Goal: Transaction & Acquisition: Book appointment/travel/reservation

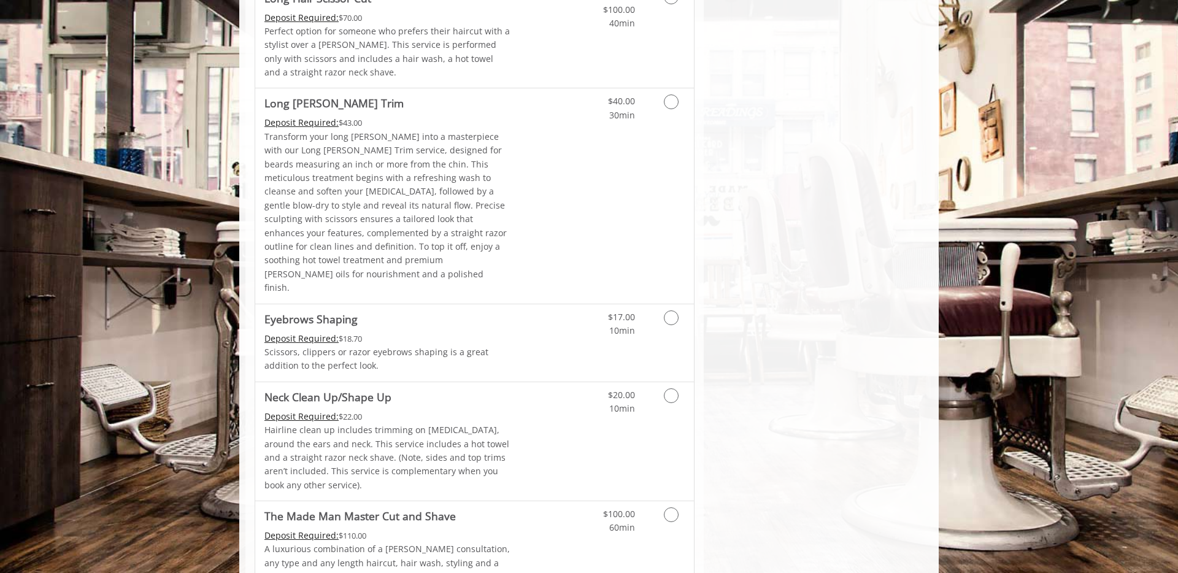
scroll to position [1715, 0]
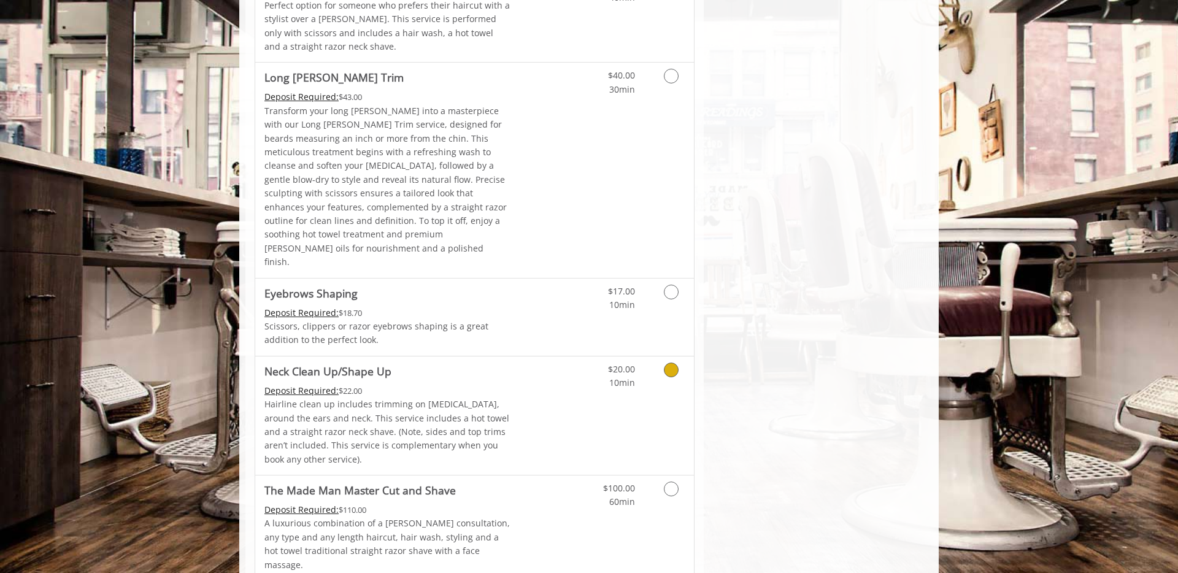
click at [676, 356] on link "Grooming services" at bounding box center [668, 373] width 31 height 34
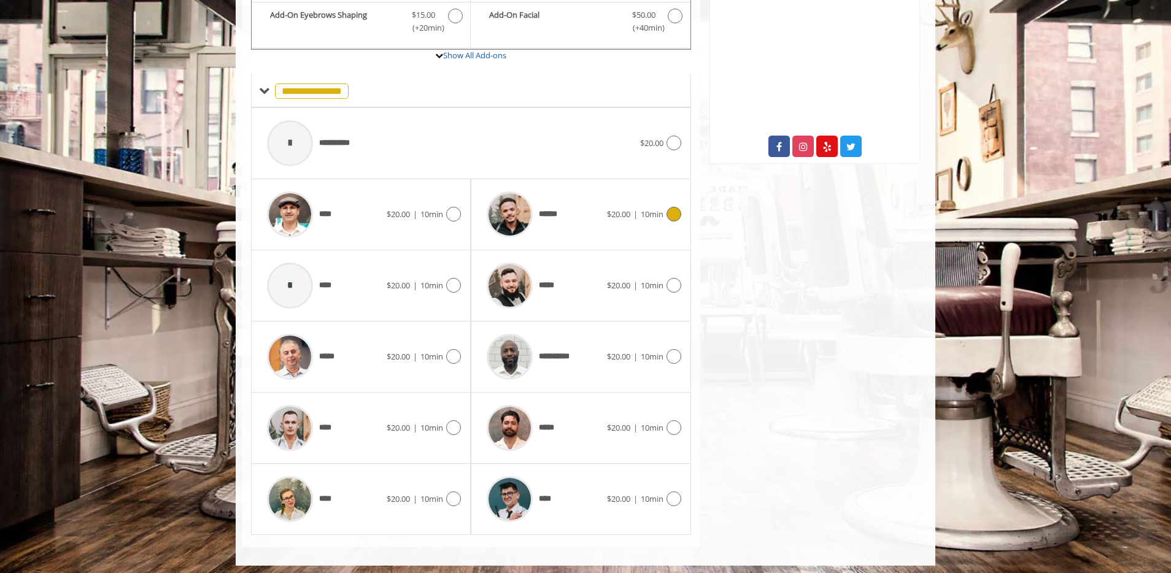
scroll to position [461, 0]
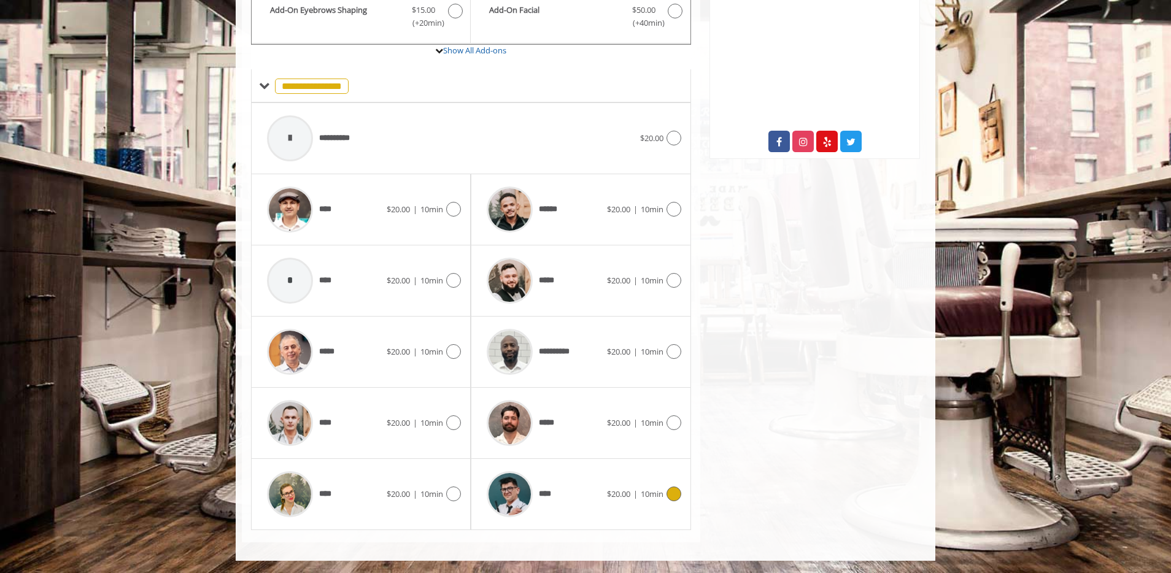
click at [549, 469] on span "****" at bounding box center [517, 494] width 74 height 58
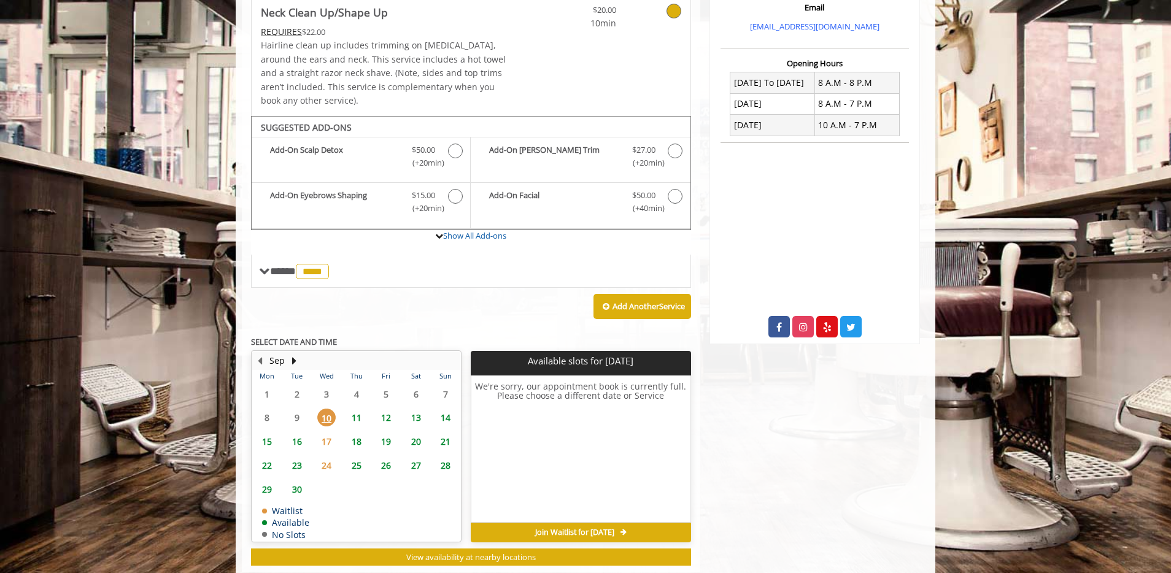
scroll to position [306, 0]
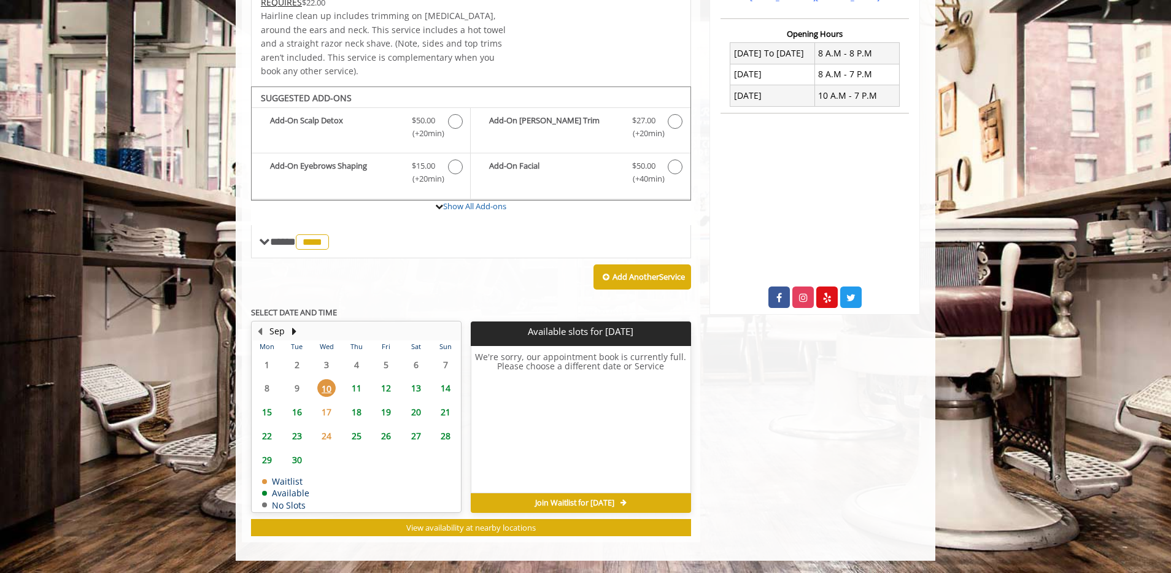
click at [356, 388] on span "11" at bounding box center [356, 388] width 18 height 18
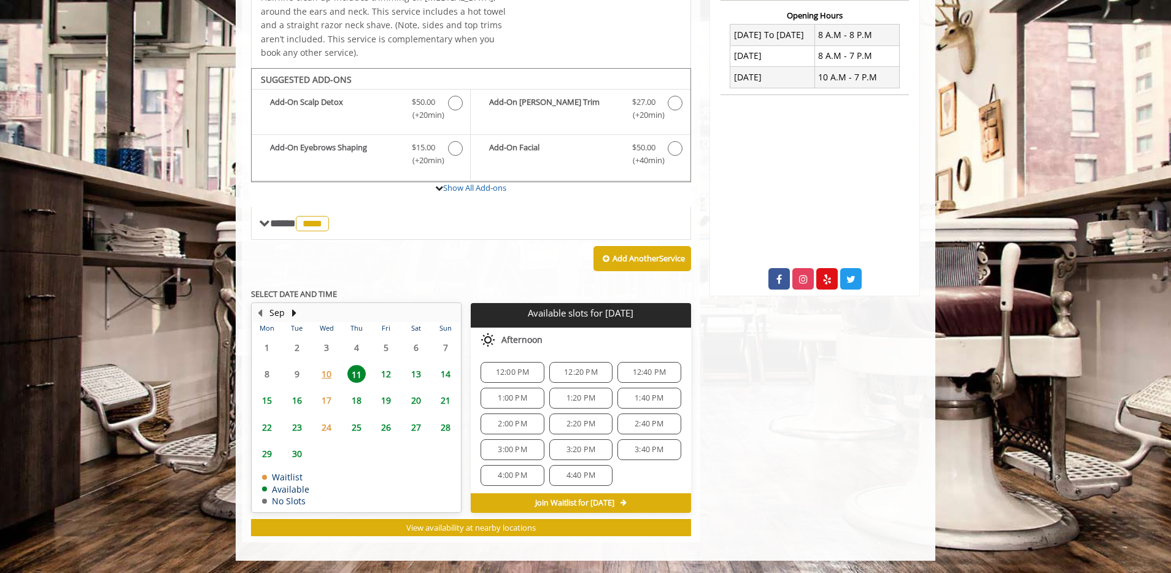
click at [585, 426] on span "2:20 PM" at bounding box center [580, 424] width 29 height 10
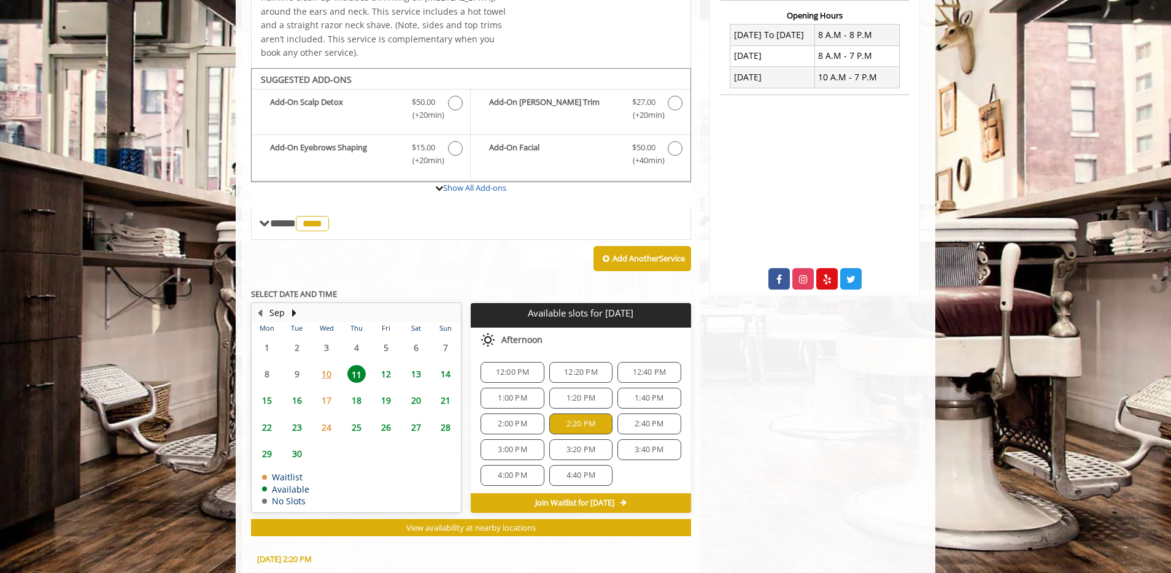
scroll to position [546, 0]
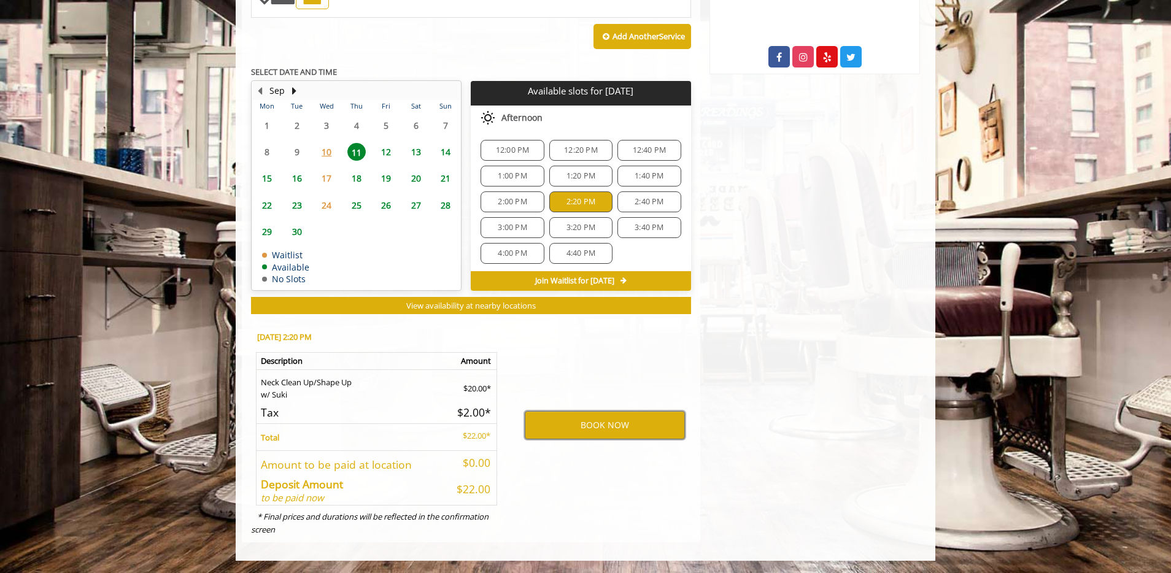
click at [585, 426] on button "BOOK NOW" at bounding box center [605, 425] width 160 height 28
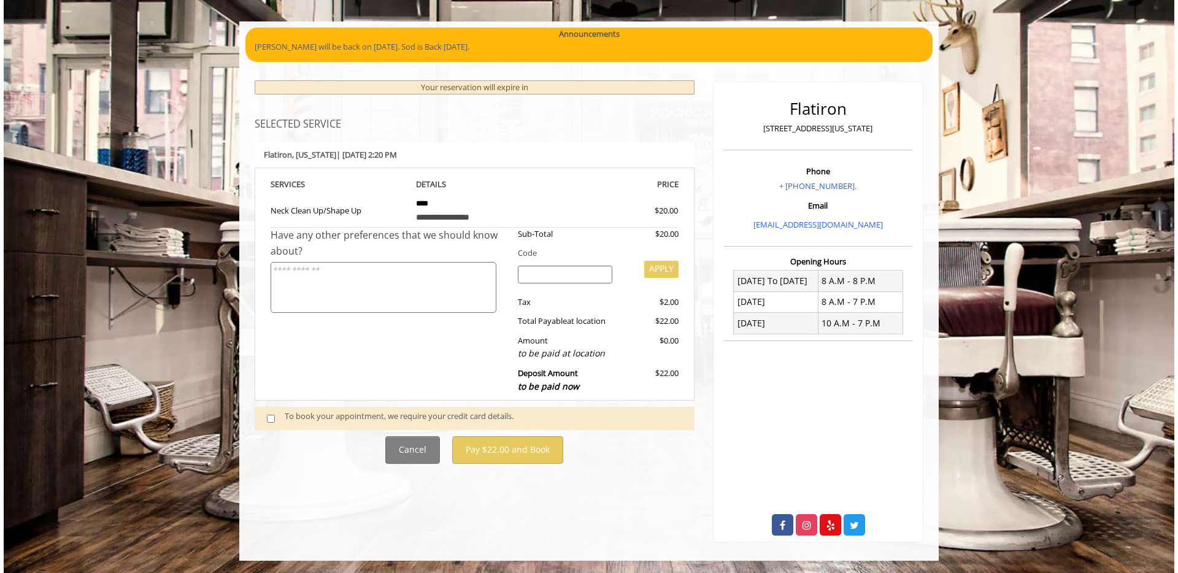
scroll to position [0, 0]
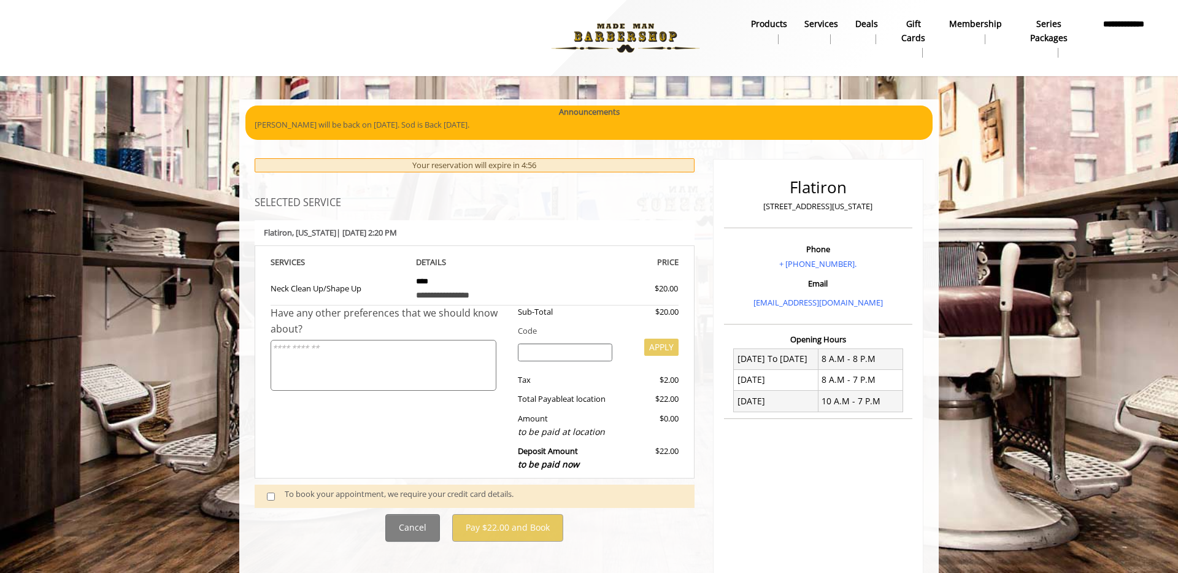
click at [322, 498] on div "To book your appointment, we require your credit card details." at bounding box center [484, 496] width 398 height 17
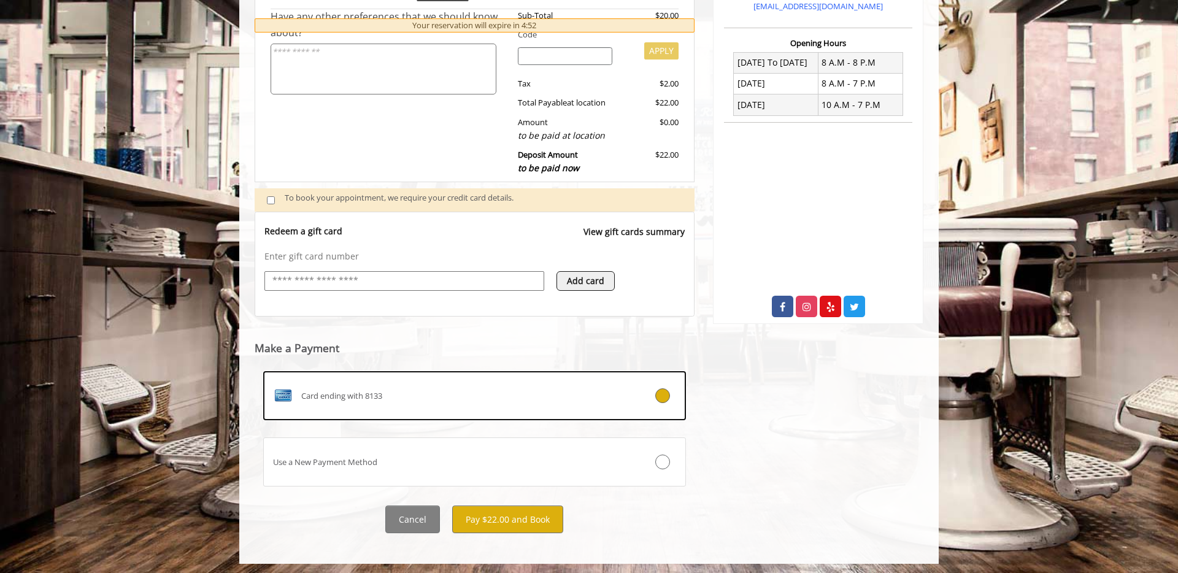
scroll to position [299, 0]
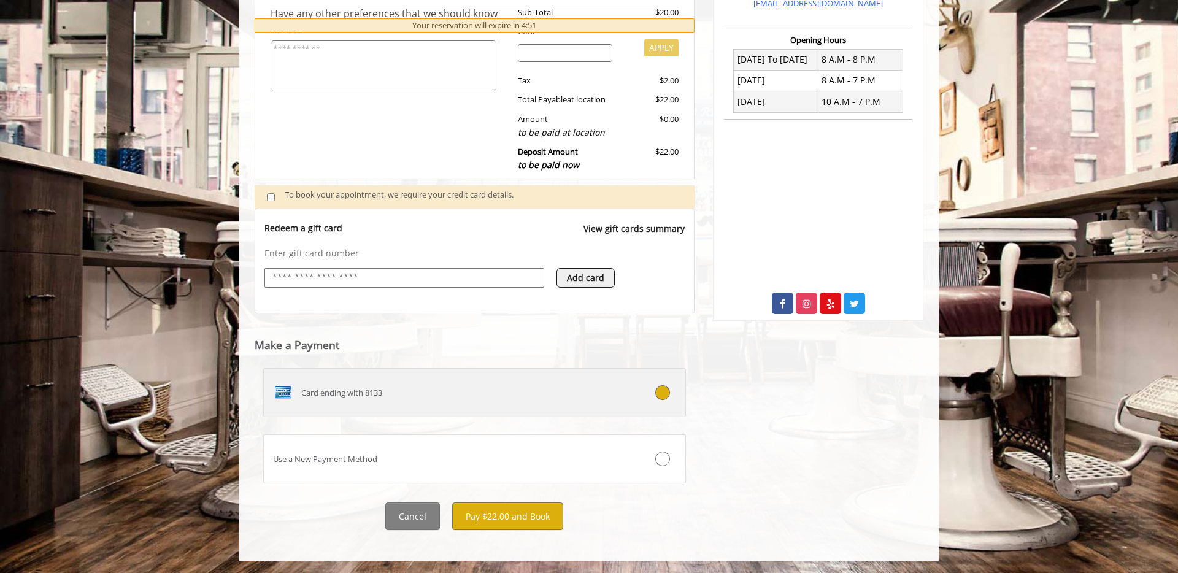
click at [485, 402] on div "Card ending with 8133" at bounding box center [439, 393] width 351 height 20
click at [655, 398] on div at bounding box center [650, 392] width 70 height 15
click at [517, 513] on button "Pay $22.00 and Book" at bounding box center [507, 517] width 111 height 28
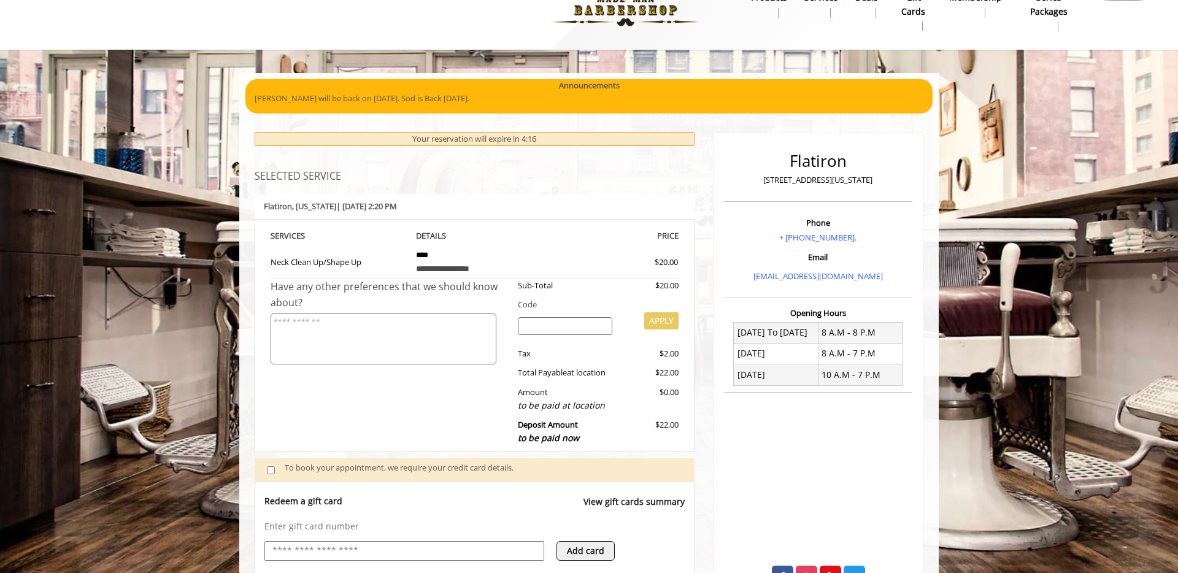
scroll to position [0, 0]
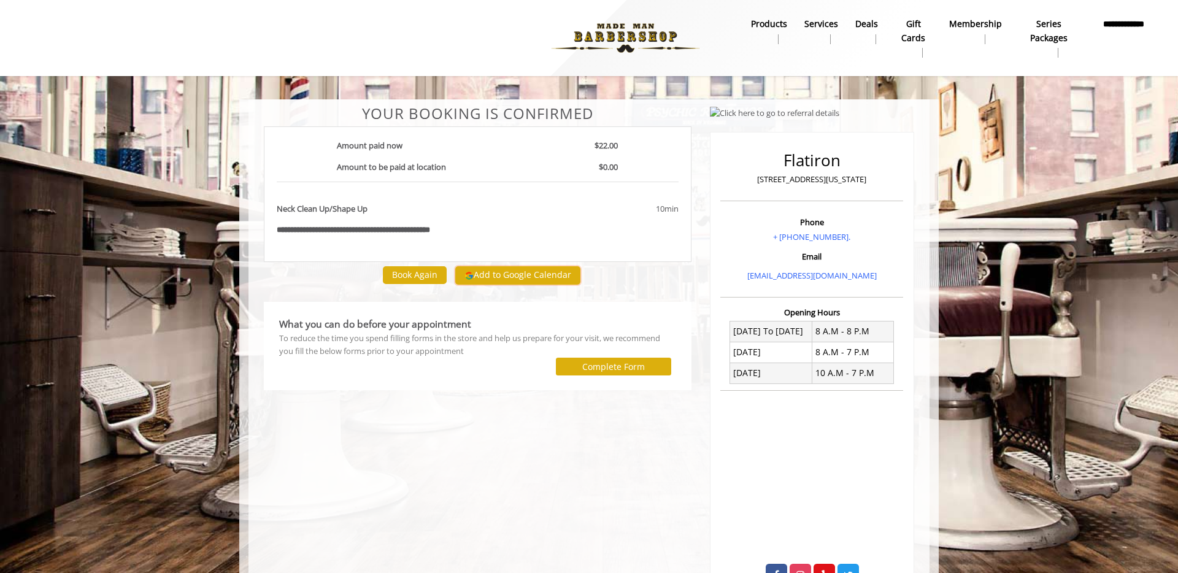
click at [520, 275] on button "Add to Google Calendar" at bounding box center [517, 275] width 125 height 18
